Goal: Information Seeking & Learning: Learn about a topic

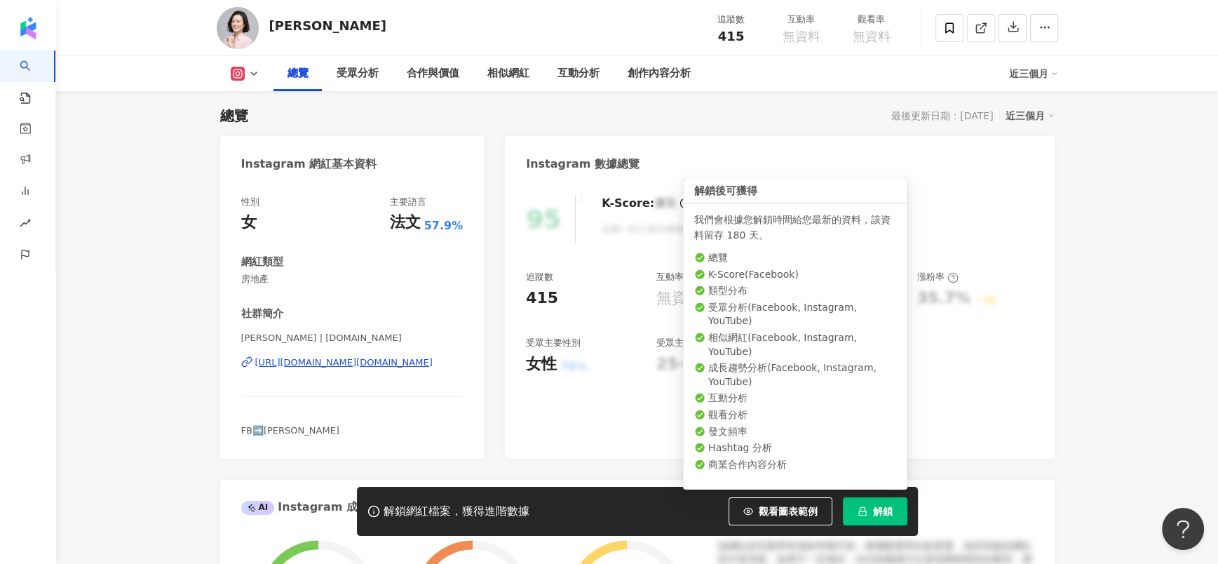
click at [886, 520] on button "解鎖" at bounding box center [875, 511] width 65 height 28
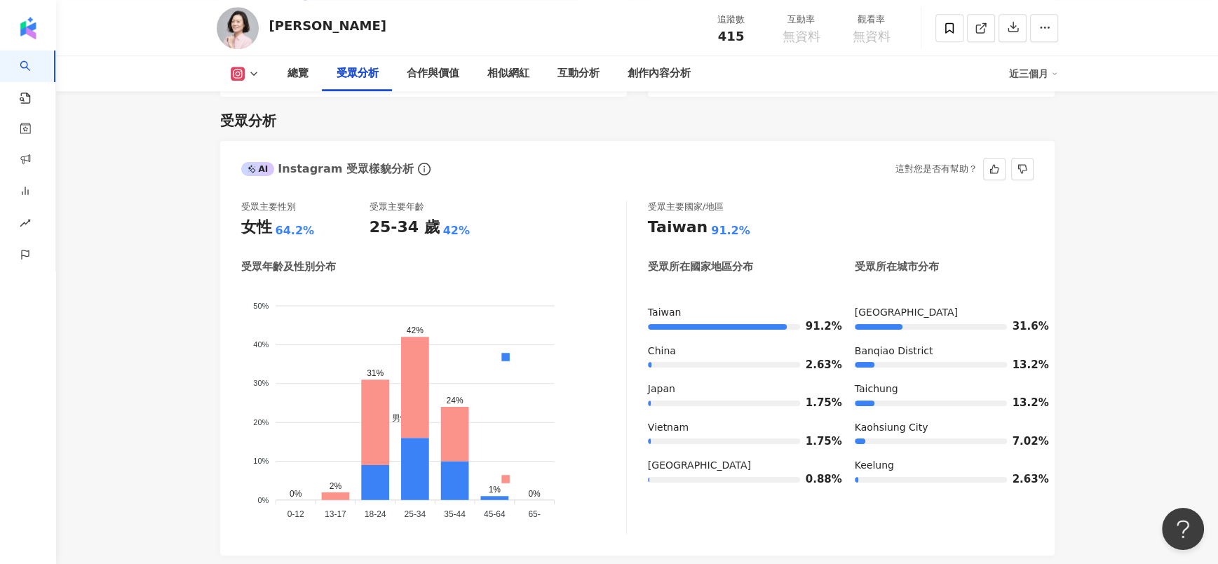
scroll to position [1243, 0]
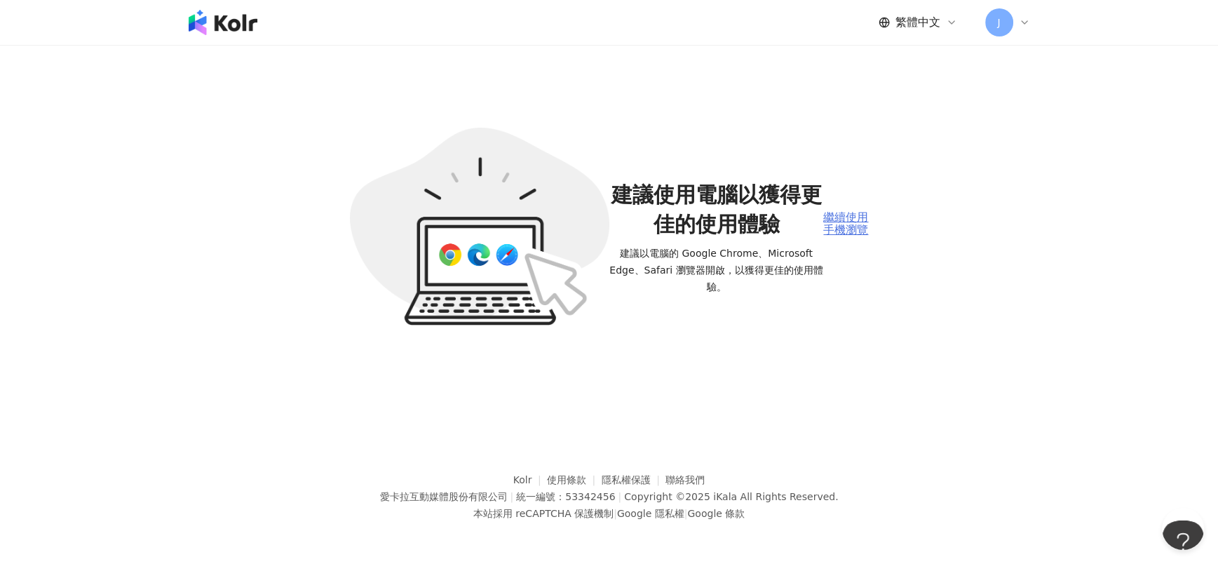
click at [856, 233] on div "繼續使用手機瀏覽" at bounding box center [845, 224] width 45 height 26
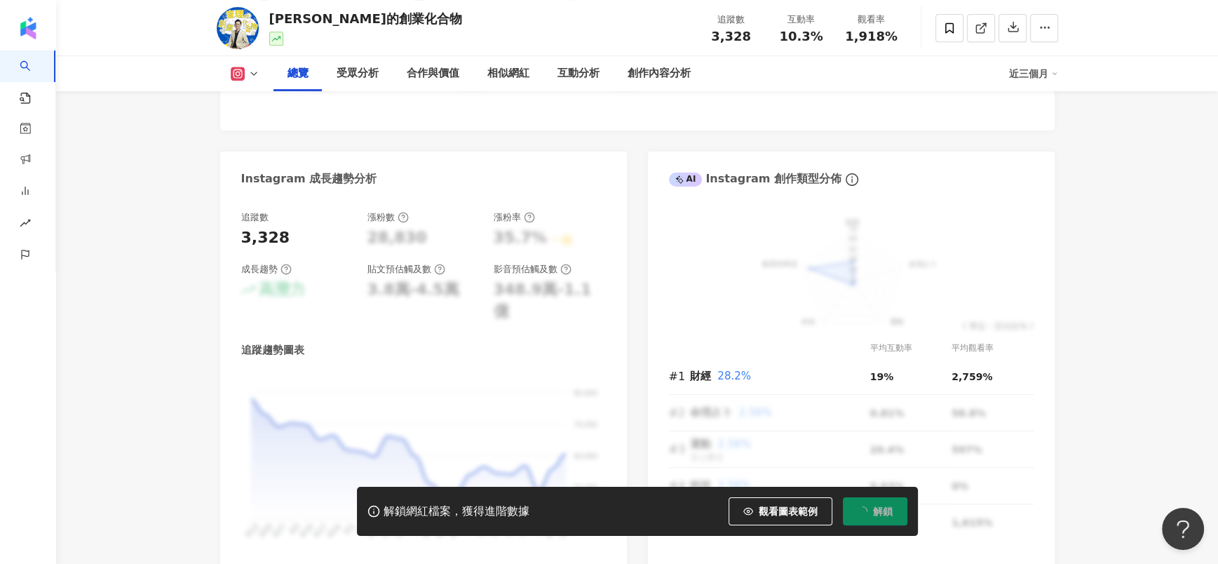
scroll to position [1032, 0]
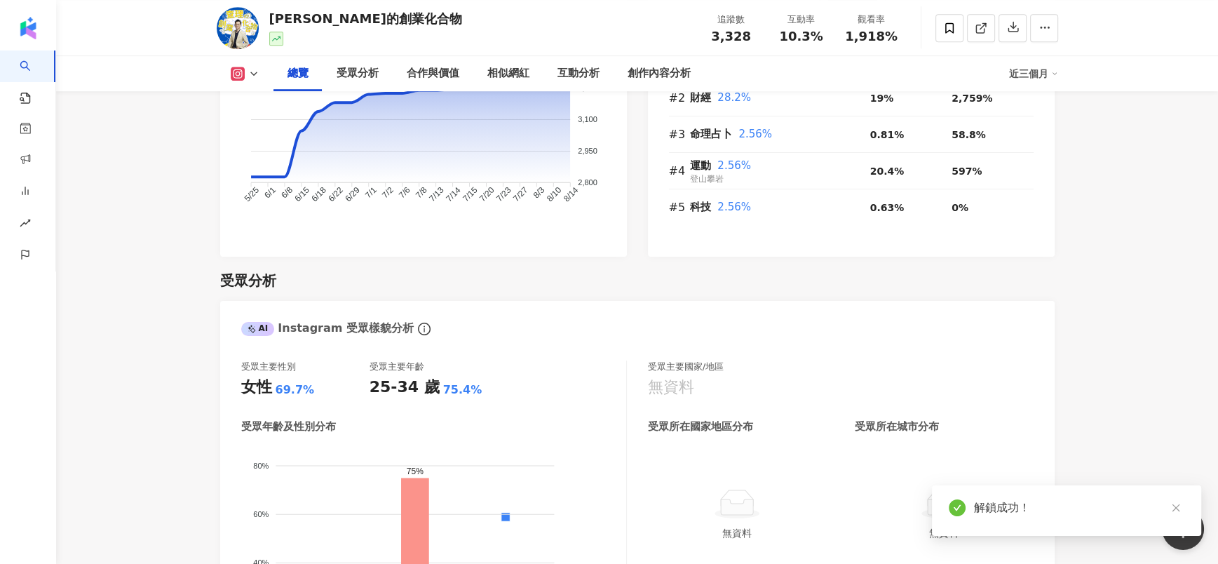
scroll to position [86, 0]
